Goal: Task Accomplishment & Management: Manage account settings

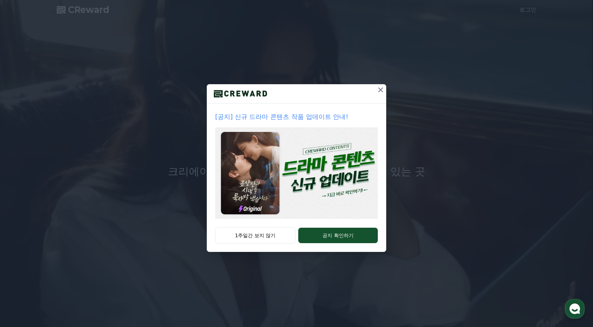
click at [255, 269] on div "[공지] 신규 드라마 콘텐츠 작품 업데이트 안내! 1주일간 보지 않기 공지 확인하기" at bounding box center [296, 163] width 593 height 327
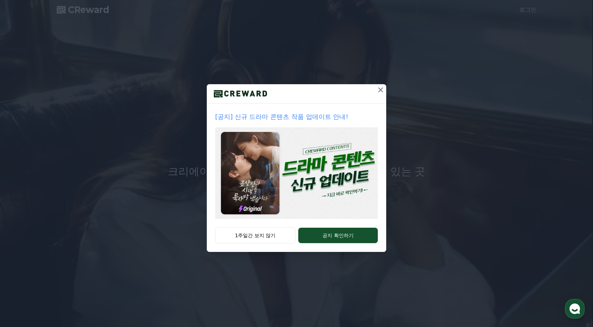
click at [380, 91] on icon at bounding box center [380, 89] width 8 height 8
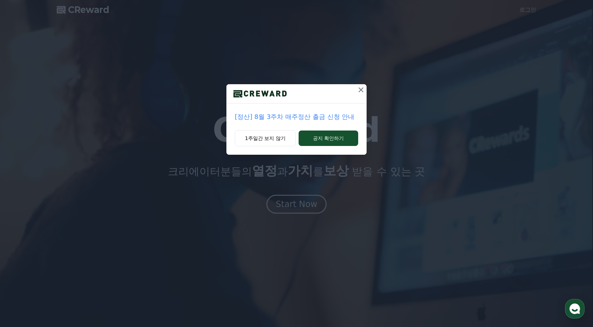
click at [359, 87] on icon at bounding box center [361, 89] width 8 height 8
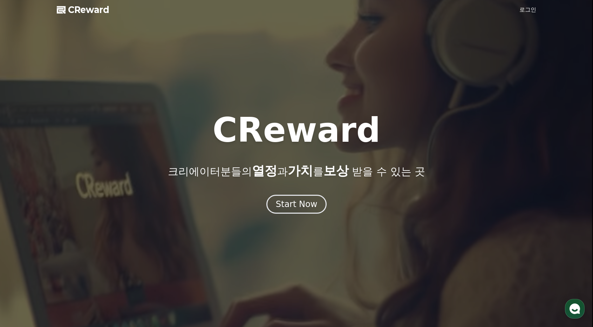
click at [529, 12] on link "로그인" at bounding box center [527, 10] width 17 height 8
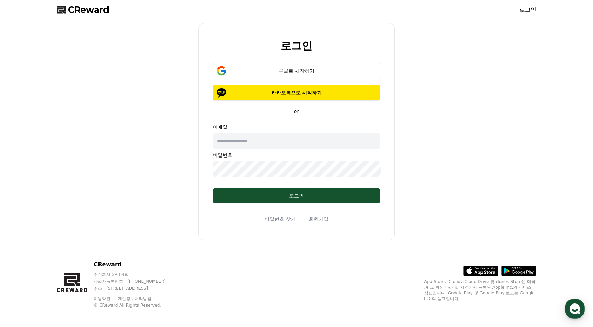
click at [243, 138] on input "text" at bounding box center [296, 140] width 167 height 15
click at [291, 70] on div "구글로 시작하기" at bounding box center [296, 70] width 147 height 7
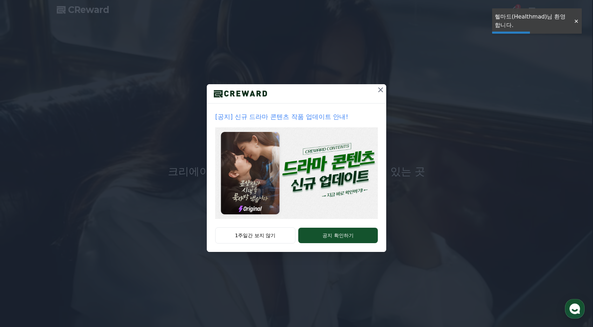
click at [337, 25] on div at bounding box center [575, 21] width 11 height 7
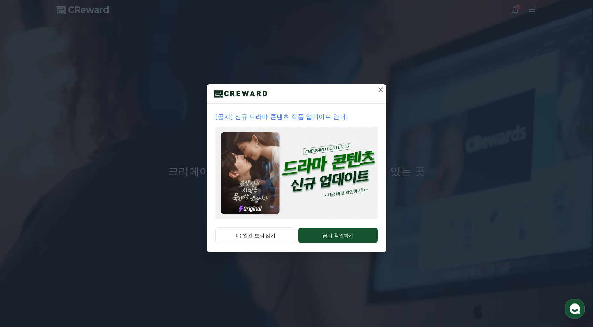
click at [337, 11] on div "[공지] 신규 드라마 콘텐츠 작품 업데이트 안내! 1주일간 보지 않기 공지 확인하기" at bounding box center [296, 131] width 593 height 263
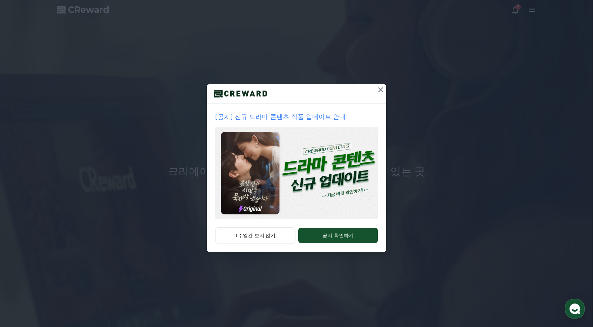
click at [337, 90] on button at bounding box center [380, 89] width 11 height 11
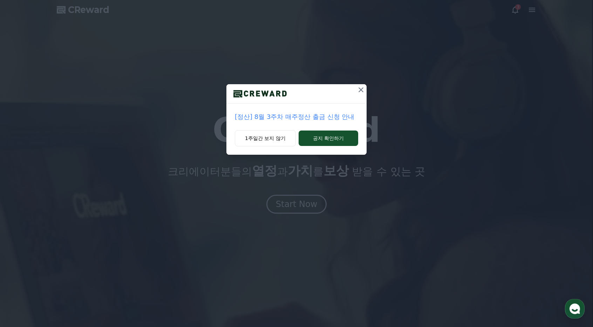
click at [337, 90] on icon at bounding box center [360, 89] width 5 height 5
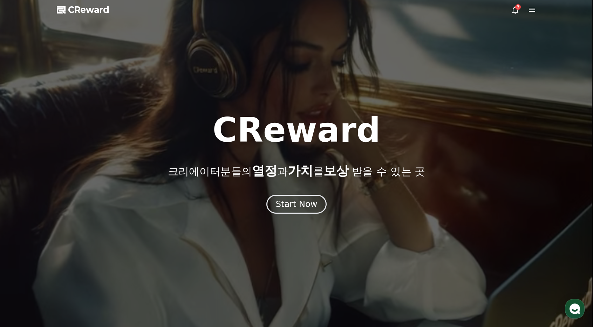
click at [337, 11] on icon at bounding box center [515, 10] width 8 height 8
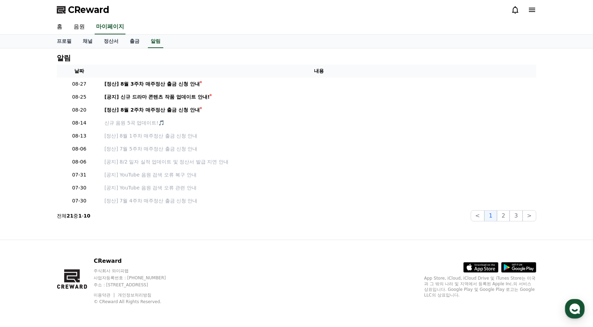
click at [337, 9] on icon at bounding box center [532, 10] width 6 height 4
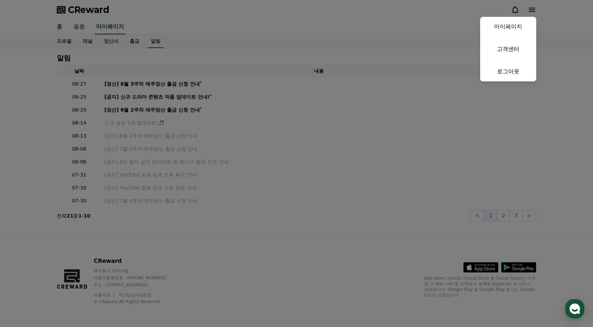
click at [194, 32] on button "close" at bounding box center [296, 163] width 593 height 327
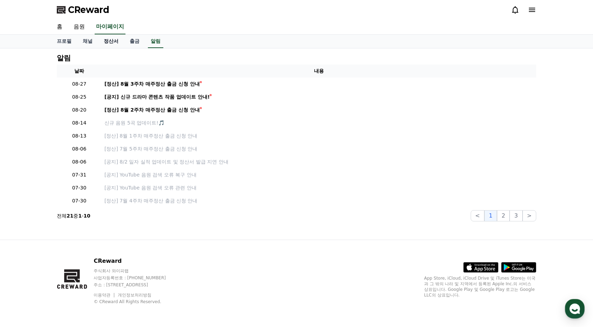
click at [114, 41] on link "정산서" at bounding box center [111, 41] width 26 height 13
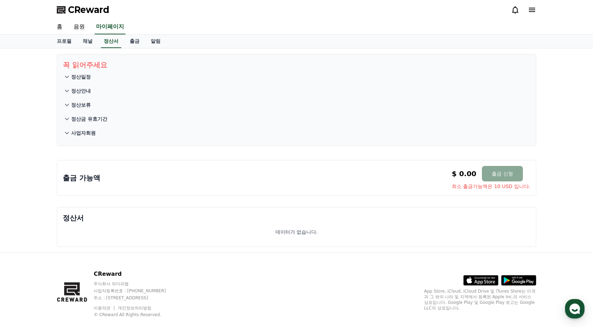
click at [82, 88] on p "정산안내" at bounding box center [81, 90] width 20 height 7
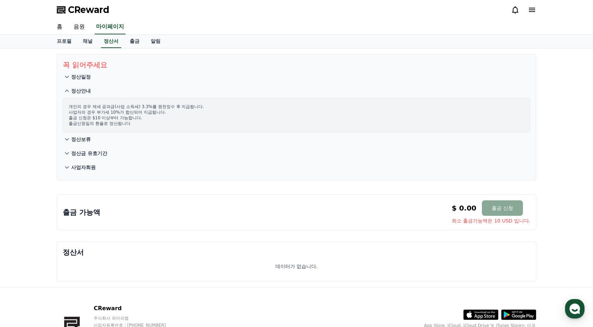
click at [87, 76] on p "정산일정" at bounding box center [81, 76] width 20 height 7
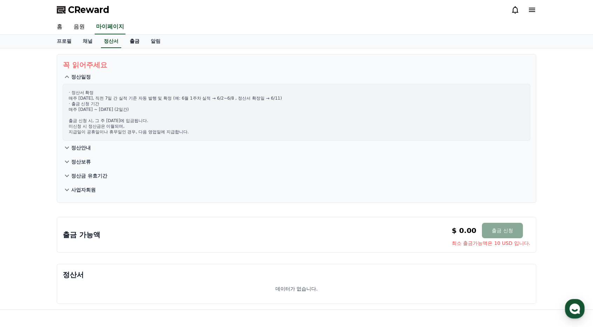
click at [139, 43] on link "출금" at bounding box center [134, 41] width 21 height 13
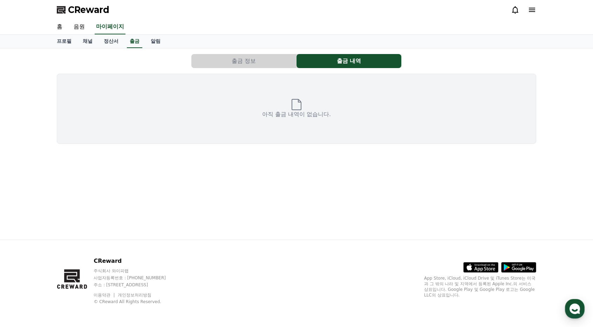
click at [267, 71] on div "출금 정보 출금 내역 아직 출금 내역이 없습니다." at bounding box center [296, 98] width 485 height 95
click at [273, 56] on button "출금 정보" at bounding box center [243, 61] width 105 height 14
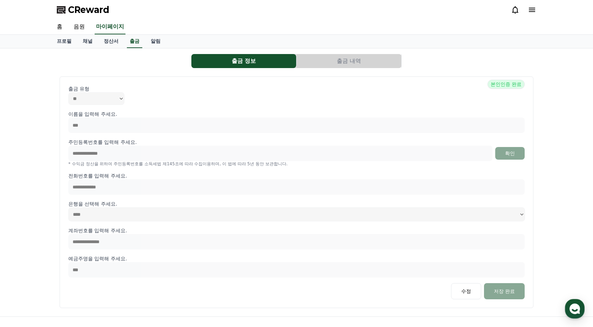
click at [337, 9] on icon at bounding box center [532, 10] width 8 height 8
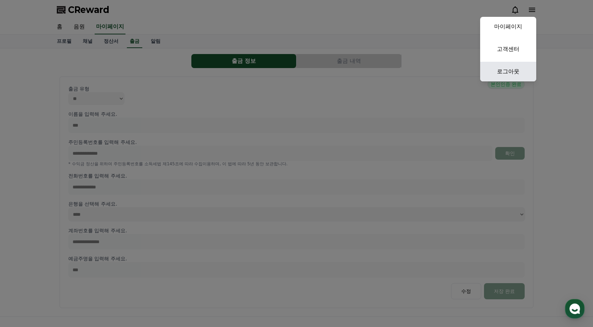
click at [337, 70] on link "로그아웃" at bounding box center [508, 72] width 56 height 20
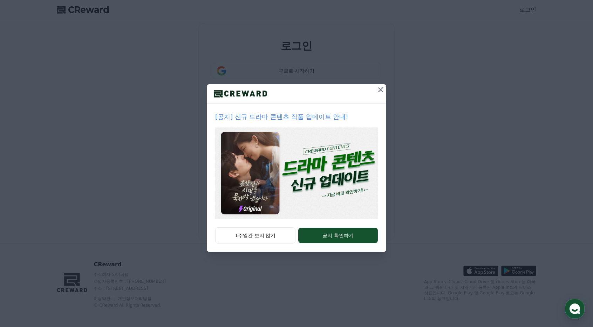
click at [383, 88] on icon at bounding box center [380, 89] width 8 height 8
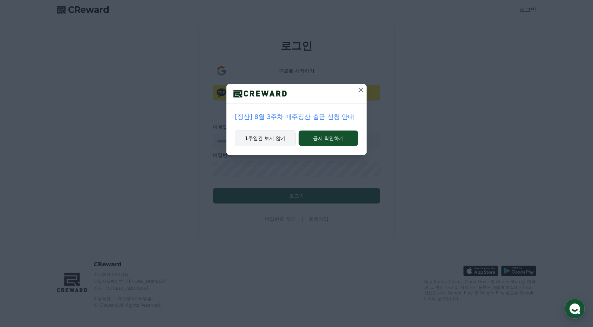
click at [251, 135] on button "1주일간 보지 않기" at bounding box center [265, 138] width 61 height 16
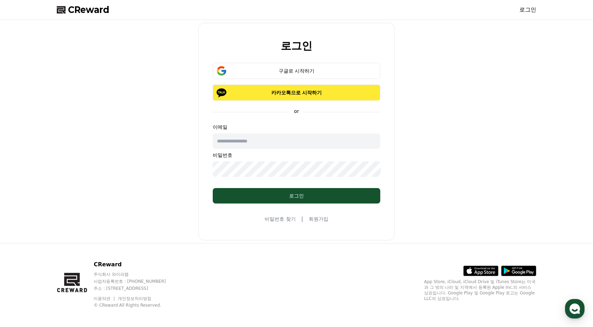
click at [296, 88] on button "카카오톡으로 시작하기" at bounding box center [296, 92] width 167 height 16
